Goal: Task Accomplishment & Management: Manage account settings

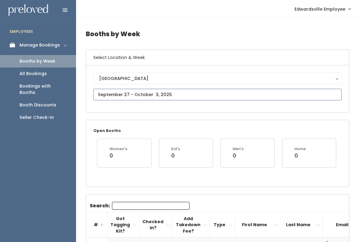
click at [185, 95] on input "text" at bounding box center [217, 95] width 248 height 12
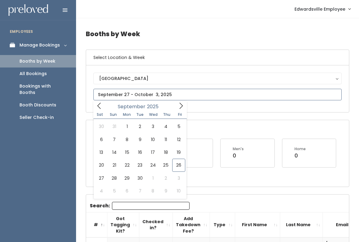
type input "September 20 to September 26"
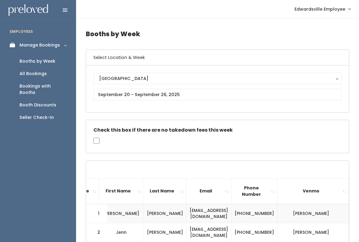
click at [51, 60] on div "Booths by Week" at bounding box center [37, 61] width 36 height 6
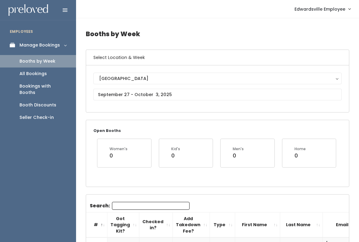
click at [196, 78] on div "[GEOGRAPHIC_DATA]" at bounding box center [217, 78] width 237 height 7
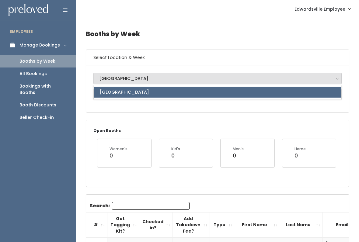
click at [177, 108] on div "Edwardsville Edwardsville Edwardsville" at bounding box center [217, 88] width 263 height 47
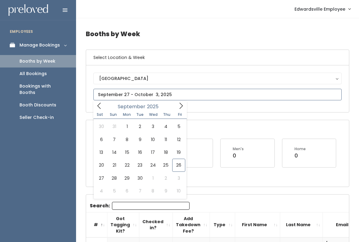
type input "September 20 to September 26"
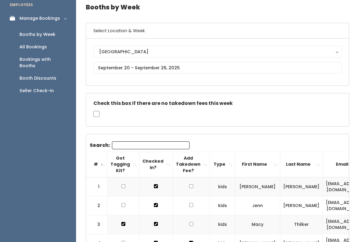
scroll to position [26, 0]
click at [165, 143] on input "Search:" at bounding box center [151, 146] width 78 height 8
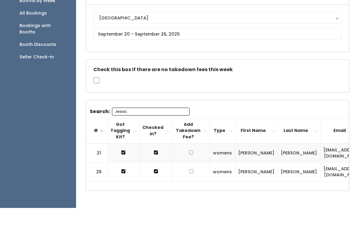
type input "[PERSON_NAME]"
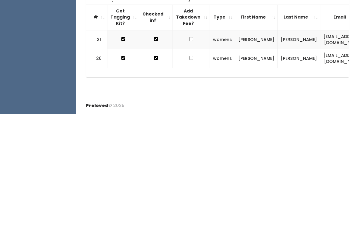
scroll to position [49, 0]
